Goal: Navigation & Orientation: Find specific page/section

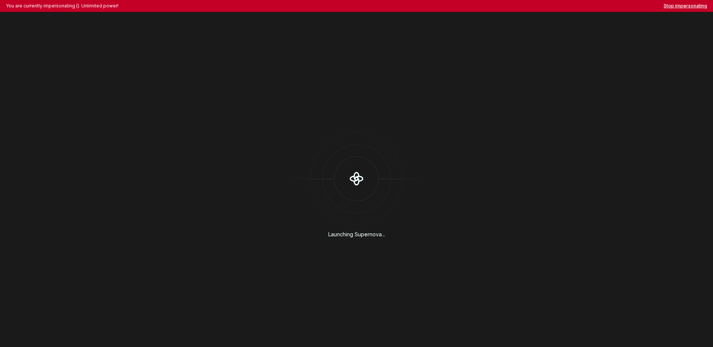
click at [690, 7] on button "Stop impersonating" at bounding box center [684, 6] width 43 height 6
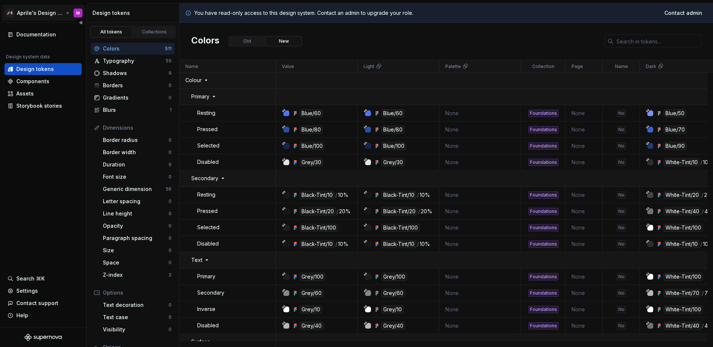
click at [24, 16] on html "🚀S Aprile's Design System M Documentation Design system data Design tokens Comp…" at bounding box center [356, 173] width 713 height 347
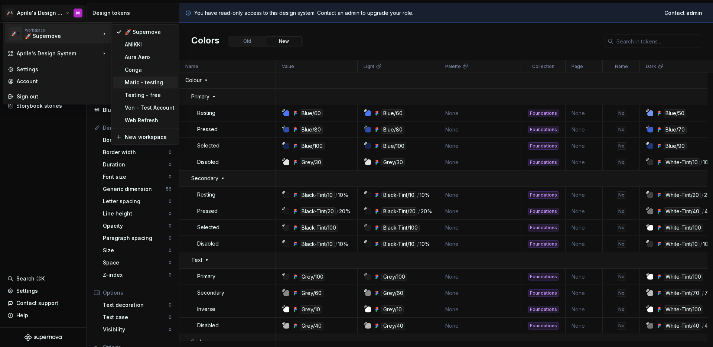
click at [148, 87] on div "Matic - testing" at bounding box center [145, 82] width 65 height 12
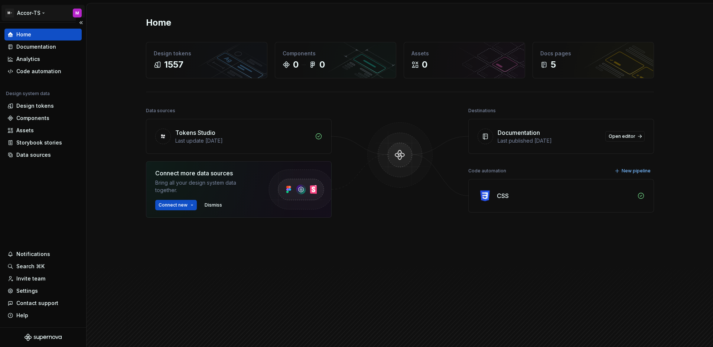
click at [30, 13] on html "M- Accor-TS M Home Documentation Analytics Code automation Design system data D…" at bounding box center [356, 173] width 713 height 347
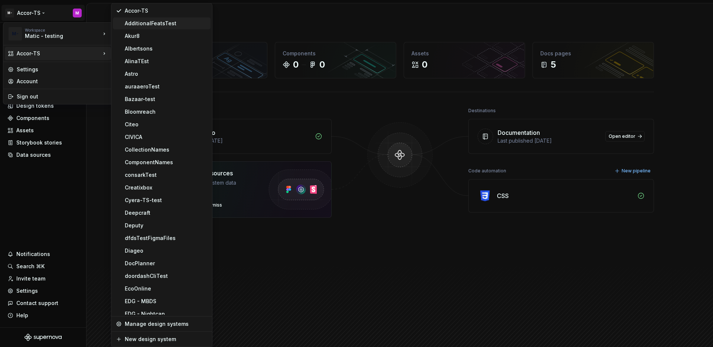
click at [191, 20] on div "AdditionalFeatsTest" at bounding box center [166, 23] width 83 height 7
